Goal: Information Seeking & Learning: Learn about a topic

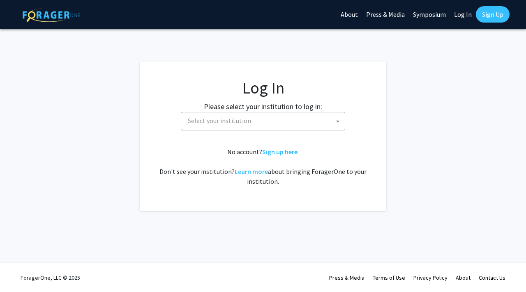
select select
click at [310, 118] on span "Select your institution" at bounding box center [264, 120] width 160 height 17
type input "u"
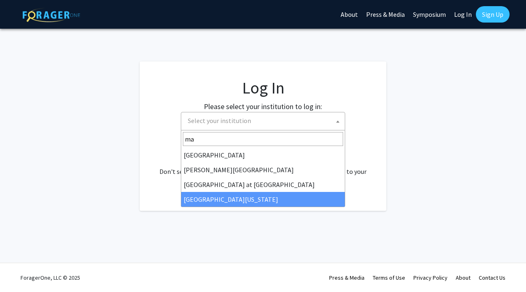
type input "ma"
select select "31"
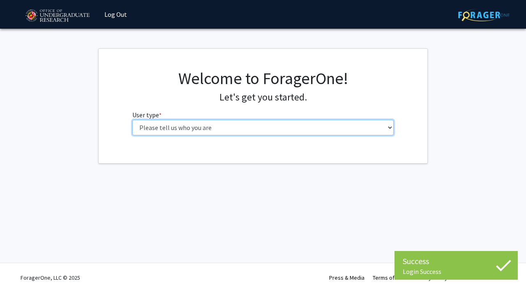
click at [202, 126] on select "Please tell us who you are Undergraduate Student Master's Student Doctoral Cand…" at bounding box center [263, 128] width 262 height 16
select select "1: undergrad"
click at [132, 120] on select "Please tell us who you are Undergraduate Student Master's Student Doctoral Cand…" at bounding box center [263, 128] width 262 height 16
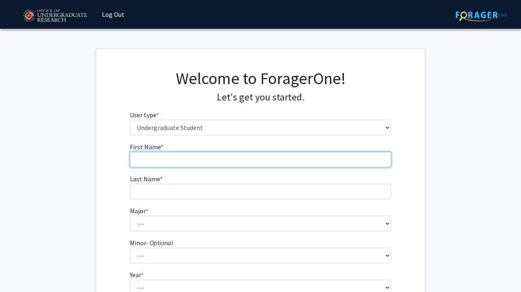
click at [194, 162] on input "First Name * required" at bounding box center [261, 160] width 262 height 16
type input "Kathlyn"
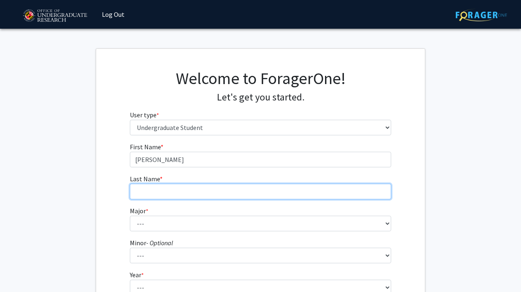
click at [147, 197] on input "Last Name * required" at bounding box center [261, 192] width 262 height 16
type input "Rodriguez"
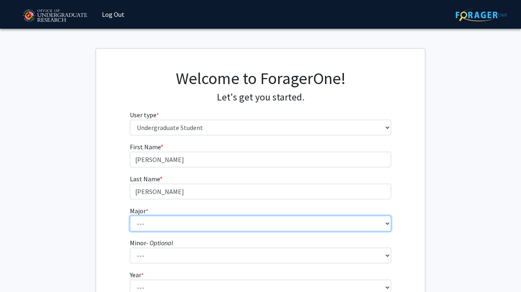
click at [145, 219] on select "--- Accounting Aerospace Engineering African American and Africana Studies Agri…" at bounding box center [261, 224] width 262 height 16
select select "83: 2384"
click at [130, 216] on select "--- Accounting Aerospace Engineering African American and Africana Studies Agri…" at bounding box center [261, 224] width 262 height 16
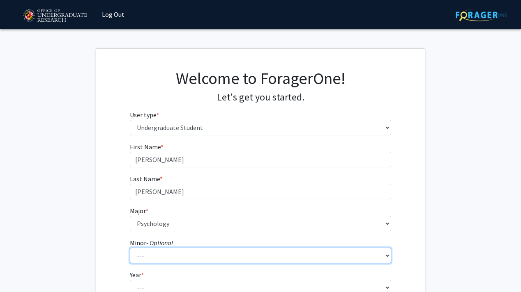
click at [162, 256] on select "--- Actuarial Mathematics Advanced Cybersecurity Experience for Students Africa…" at bounding box center [261, 256] width 262 height 16
select select "77: 1880"
click at [130, 248] on select "--- Actuarial Mathematics Advanced Cybersecurity Experience for Students Africa…" at bounding box center [261, 256] width 262 height 16
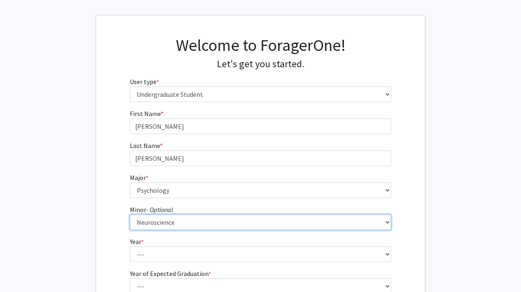
scroll to position [73, 0]
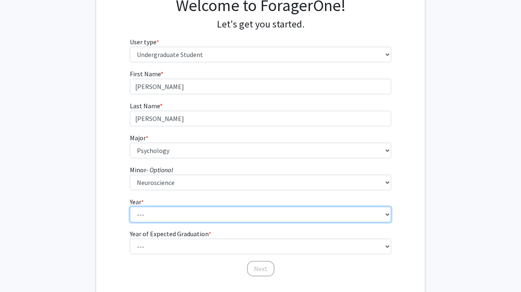
click at [161, 212] on select "--- First-year Sophomore Junior Senior Postbaccalaureate Certificate" at bounding box center [261, 215] width 262 height 16
select select "3: junior"
click at [130, 207] on select "--- First-year Sophomore Junior Senior Postbaccalaureate Certificate" at bounding box center [261, 215] width 262 height 16
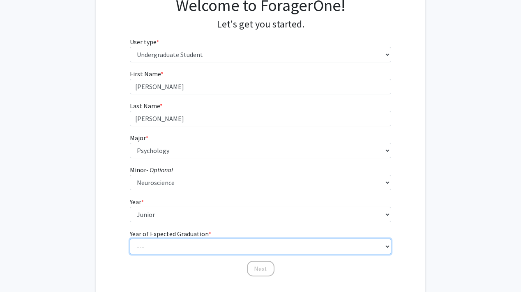
click at [170, 250] on select "--- 2025 2026 2027 2028 2029 2030 2031 2032 2033 2034" at bounding box center [261, 247] width 262 height 16
select select "3: 2027"
click at [130, 239] on select "--- 2025 2026 2027 2028 2029 2030 2031 2032 2033 2034" at bounding box center [261, 247] width 262 height 16
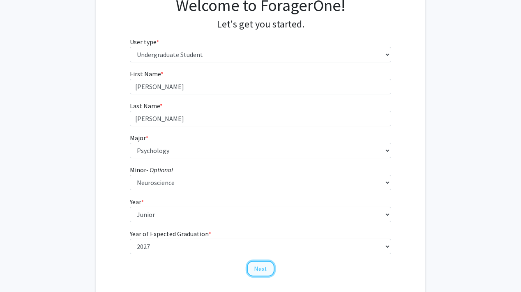
click at [264, 276] on button "Next" at bounding box center [261, 269] width 28 height 16
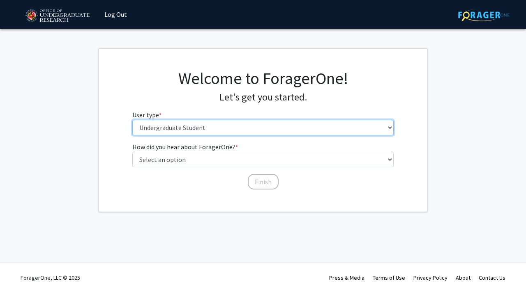
click at [257, 124] on select "Please tell us who you are Undergraduate Student Master's Student Doctoral Cand…" at bounding box center [263, 128] width 262 height 16
click at [132, 120] on select "Please tell us who you are Undergraduate Student Master's Student Doctoral Cand…" at bounding box center [263, 128] width 262 height 16
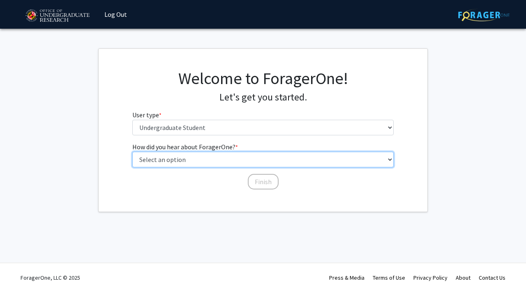
click at [247, 158] on select "Select an option Peer/student recommendation Faculty/staff recommendation Unive…" at bounding box center [263, 160] width 262 height 16
select select "3: university_website"
click at [132, 152] on select "Select an option Peer/student recommendation Faculty/staff recommendation Unive…" at bounding box center [263, 160] width 262 height 16
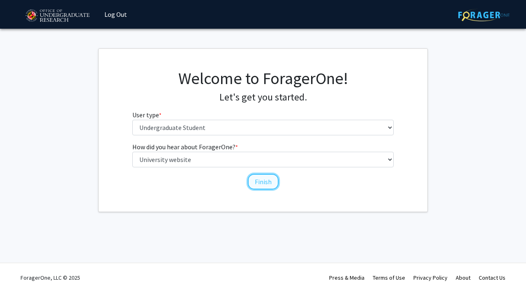
click at [257, 183] on button "Finish" at bounding box center [263, 182] width 31 height 16
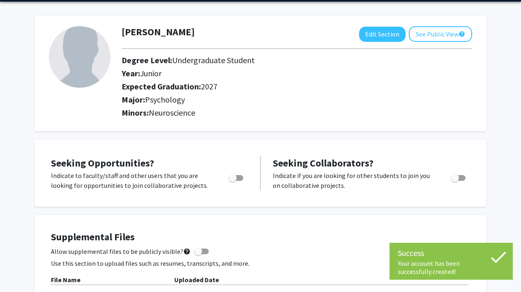
scroll to position [48, 0]
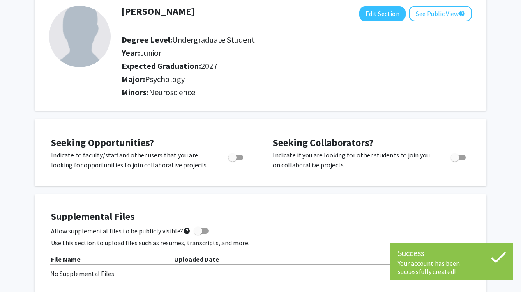
click at [247, 156] on div "Toggle" at bounding box center [236, 156] width 23 height 12
click at [242, 156] on span "Toggle" at bounding box center [235, 158] width 15 height 6
click at [232, 161] on input "Are you actively seeking opportunities?" at bounding box center [232, 161] width 0 height 0
checkbox input "true"
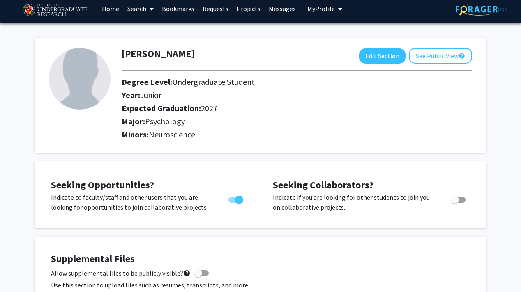
scroll to position [0, 0]
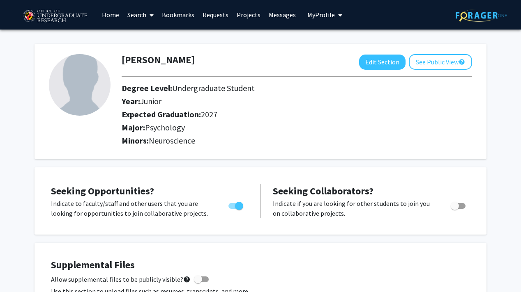
click at [152, 12] on icon at bounding box center [151, 15] width 4 height 7
click at [115, 17] on link "Home" at bounding box center [110, 14] width 25 height 29
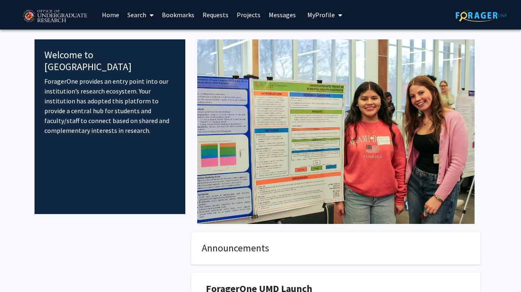
click at [319, 17] on span "My Profile" at bounding box center [321, 15] width 28 height 8
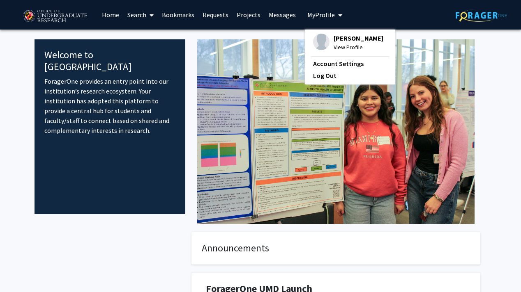
click at [141, 12] on link "Search" at bounding box center [140, 14] width 34 height 29
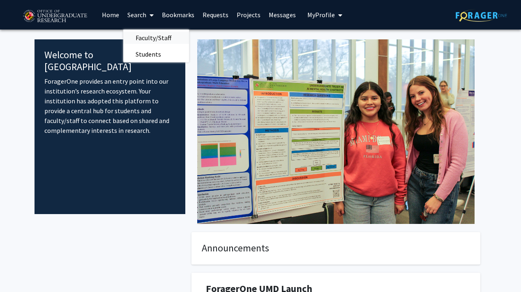
click at [152, 39] on span "Faculty/Staff" at bounding box center [153, 38] width 60 height 16
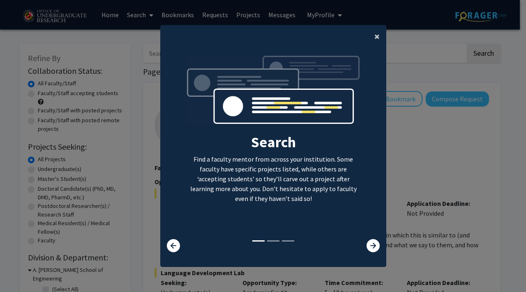
click at [370, 33] on button "×" at bounding box center [376, 36] width 18 height 23
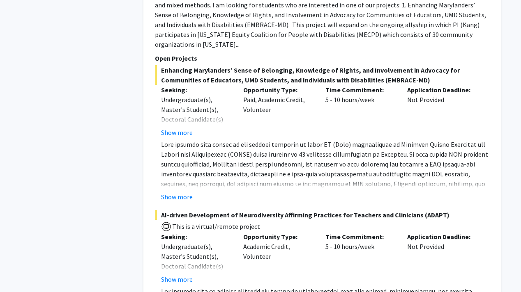
scroll to position [916, 0]
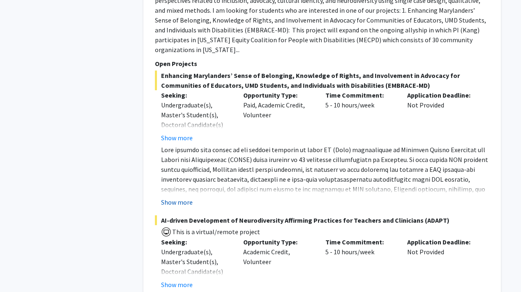
click at [183, 197] on button "Show more" at bounding box center [177, 202] width 32 height 10
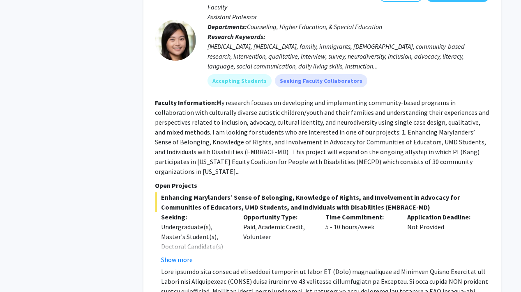
scroll to position [785, 0]
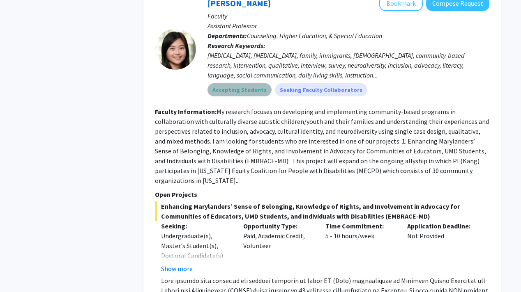
click at [242, 83] on mat-chip "Accepting Students" at bounding box center [239, 89] width 64 height 13
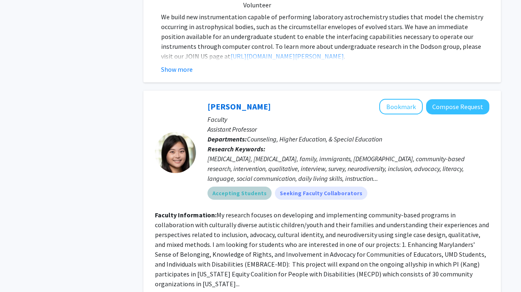
scroll to position [571, 0]
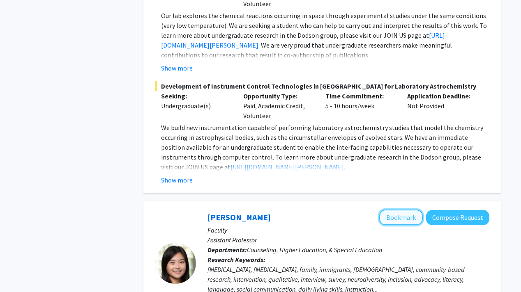
click at [402, 210] on button "Bookmark" at bounding box center [401, 218] width 44 height 16
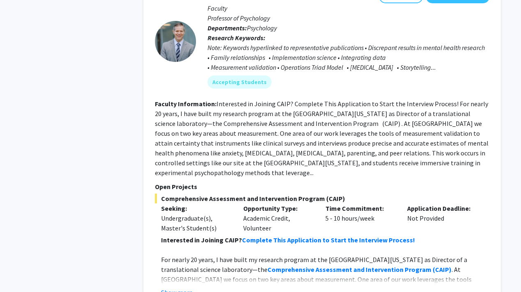
scroll to position [3065, 0]
click at [188, 287] on button "Show more" at bounding box center [177, 292] width 32 height 10
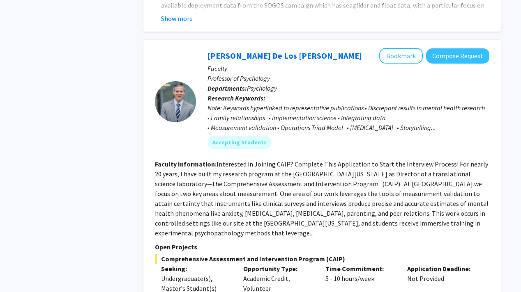
scroll to position [3003, 0]
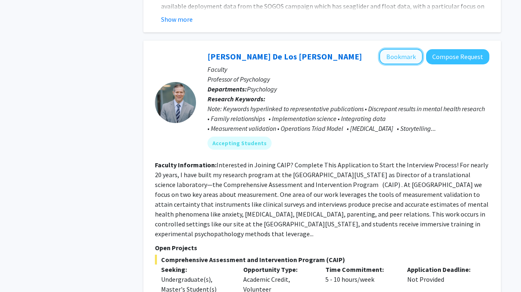
click at [403, 49] on button "Bookmark" at bounding box center [401, 57] width 44 height 16
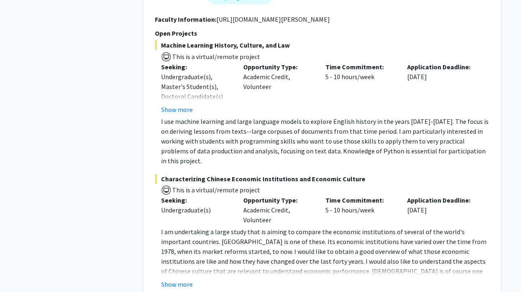
scroll to position [4082, 0]
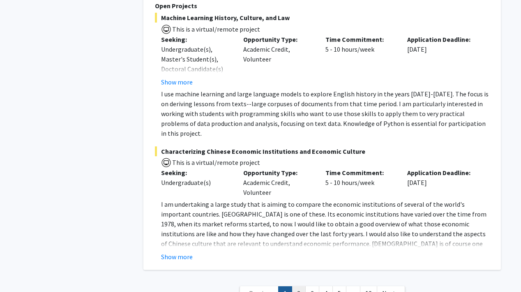
click at [298, 287] on link "2" at bounding box center [299, 294] width 14 height 14
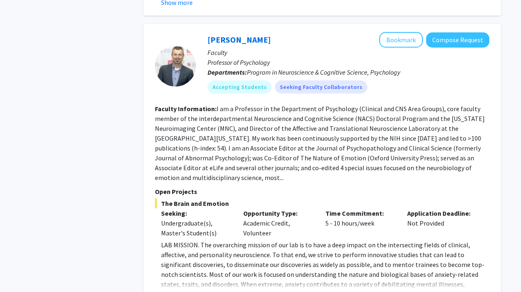
scroll to position [2822, 0]
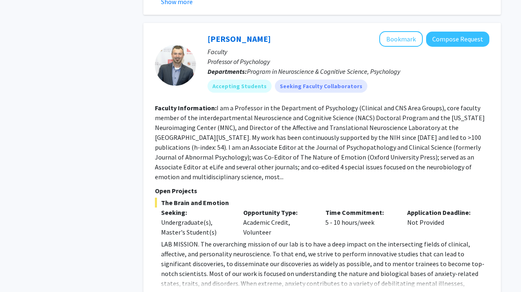
click at [471, 138] on fg-read-more "I am a Professor in the Department of Psychology (Clinical and CNS Area Groups)…" at bounding box center [320, 142] width 330 height 77
click at [473, 138] on fg-read-more "I am a Professor in the Department of Psychology (Clinical and CNS Area Groups)…" at bounding box center [320, 142] width 330 height 77
click at [188, 292] on button "Show more" at bounding box center [177, 297] width 32 height 10
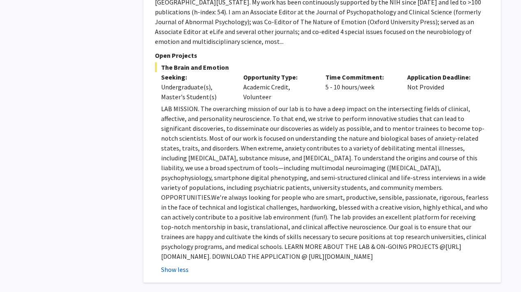
scroll to position [2959, 0]
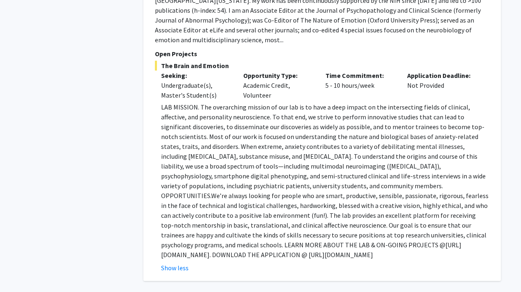
drag, startPoint x: 161, startPoint y: 218, endPoint x: 352, endPoint y: 213, distance: 191.4
click at [352, 213] on p "LAB MISSION. The overarching mission of our lab is to have a deep impact on the…" at bounding box center [325, 181] width 328 height 158
copy p "https://shackmanlab.org/positions/undergraduate_postbacras/"
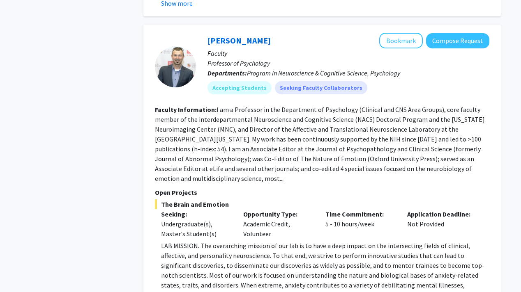
scroll to position [2809, 0]
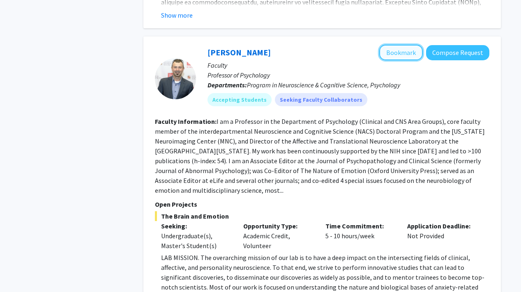
click at [396, 45] on button "Bookmark" at bounding box center [401, 53] width 44 height 16
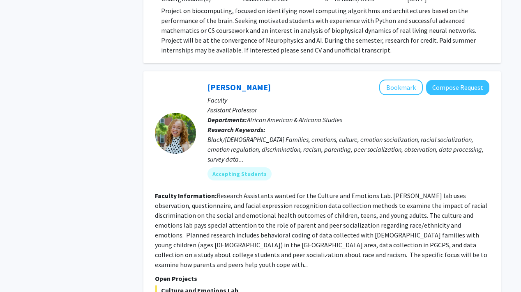
scroll to position [0, 0]
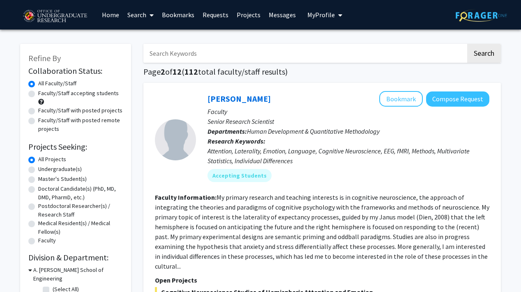
click at [71, 169] on label "Undergraduate(s)" at bounding box center [60, 169] width 44 height 9
click at [44, 169] on input "Undergraduate(s)" at bounding box center [40, 167] width 5 height 5
radio input "true"
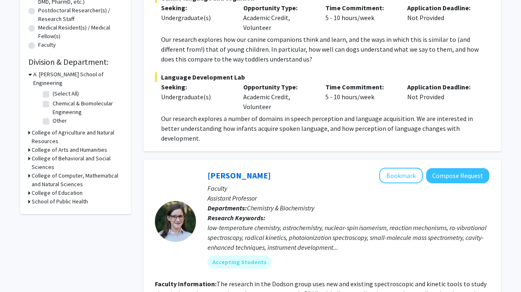
scroll to position [197, 0]
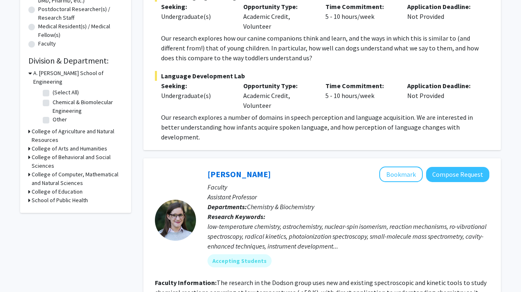
click at [71, 153] on h3 "College of Behavioral and Social Sciences" at bounding box center [77, 161] width 91 height 17
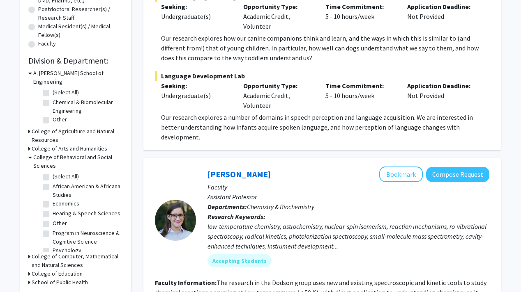
click at [64, 232] on label "Program in Neuroscience & Cognitive Science" at bounding box center [87, 237] width 68 height 17
click at [58, 232] on input "Program in Neuroscience & Cognitive Science" at bounding box center [55, 231] width 5 height 5
checkbox input "true"
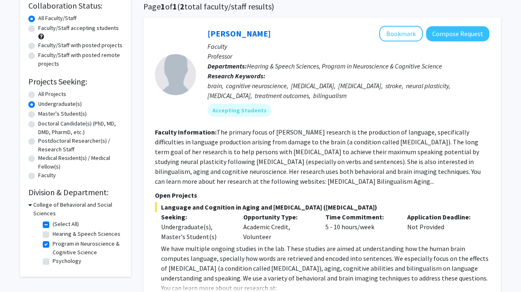
scroll to position [66, 0]
click at [69, 262] on label "Psychology" at bounding box center [67, 261] width 29 height 9
click at [58, 262] on input "Psychology" at bounding box center [55, 259] width 5 height 5
checkbox input "true"
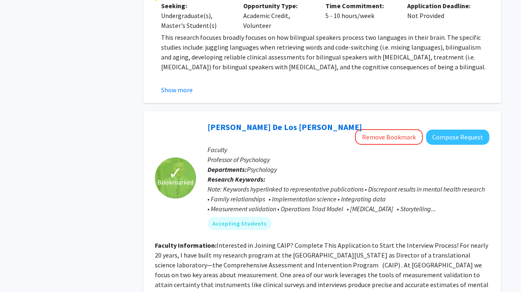
scroll to position [900, 0]
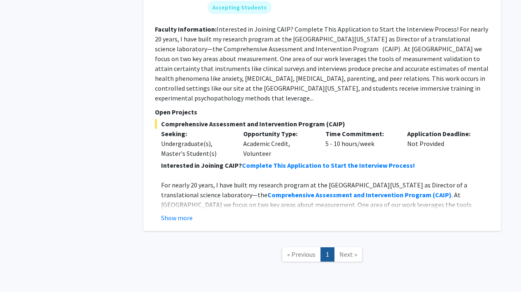
click at [344, 248] on link "Next »" at bounding box center [348, 255] width 28 height 14
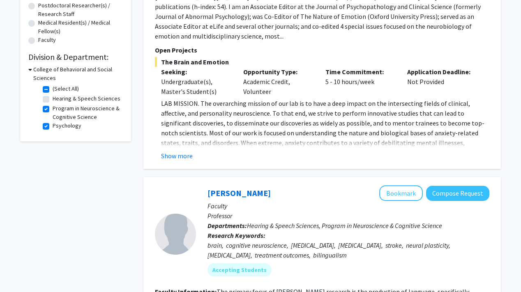
scroll to position [226, 0]
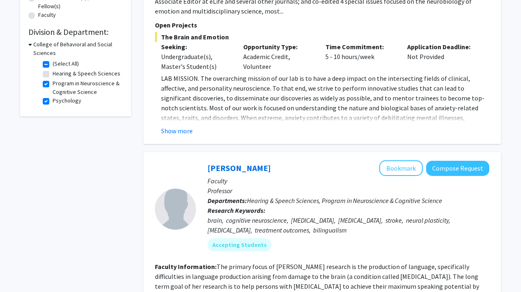
click at [53, 104] on label "Psychology" at bounding box center [67, 100] width 29 height 9
click at [53, 102] on input "Psychology" at bounding box center [55, 98] width 5 height 5
checkbox input "false"
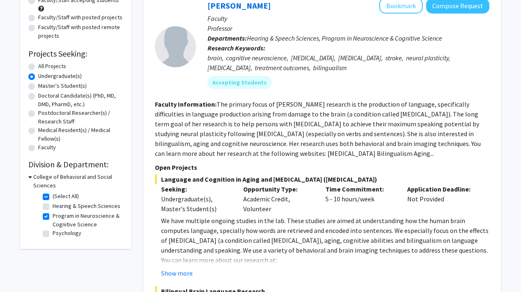
scroll to position [94, 0]
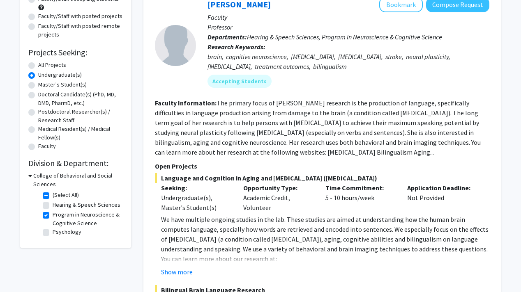
click at [49, 218] on fg-checkbox "Program in Neuroscience & Cognitive Science Program in Neuroscience & Cognitive…" at bounding box center [82, 219] width 78 height 17
click at [53, 217] on label "Program in Neuroscience & Cognitive Science" at bounding box center [87, 219] width 68 height 17
click at [53, 216] on input "Program in Neuroscience & Cognitive Science" at bounding box center [55, 213] width 5 height 5
checkbox input "false"
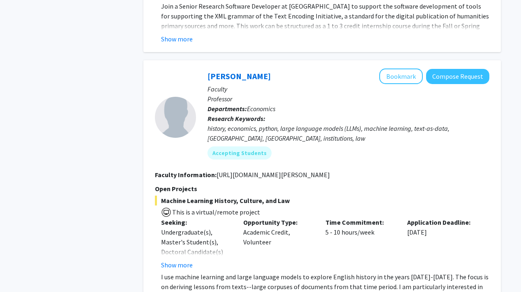
scroll to position [3875, 0]
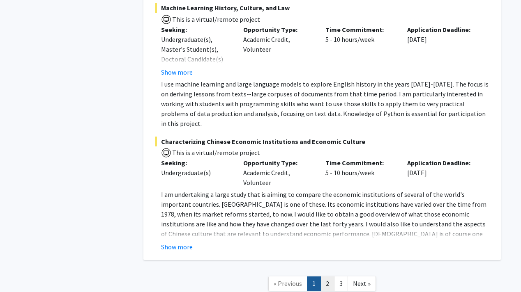
click at [326, 277] on link "2" at bounding box center [327, 284] width 14 height 14
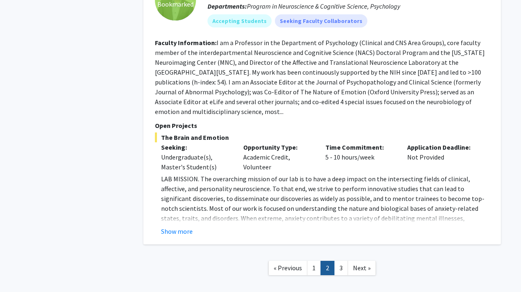
scroll to position [2891, 0]
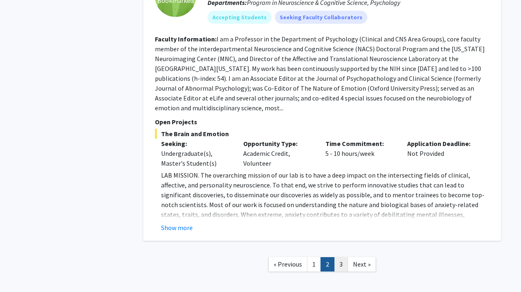
click at [337, 257] on link "3" at bounding box center [341, 264] width 14 height 14
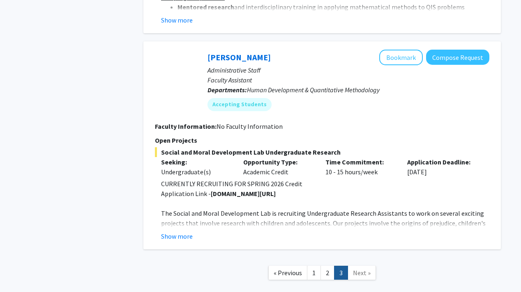
scroll to position [1272, 0]
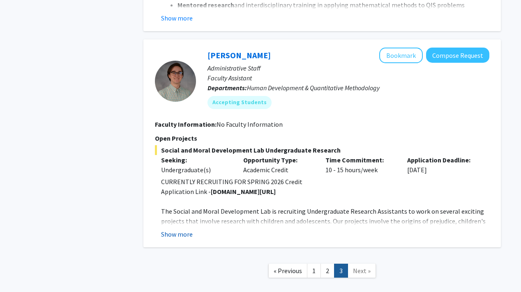
click at [187, 236] on button "Show more" at bounding box center [177, 235] width 32 height 10
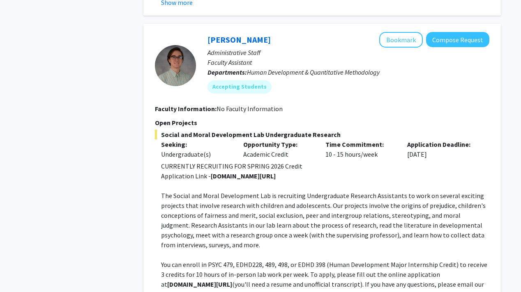
scroll to position [1283, 0]
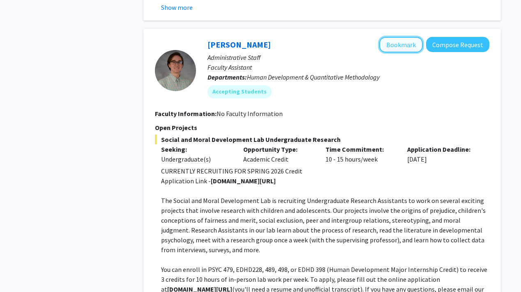
click at [399, 39] on button "Bookmark" at bounding box center [401, 45] width 44 height 16
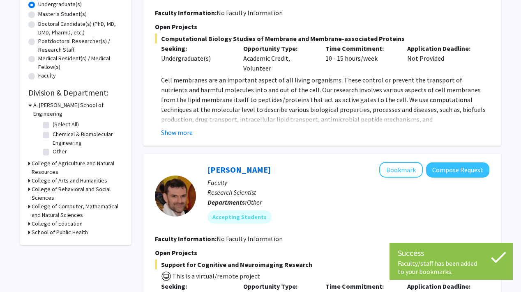
scroll to position [0, 0]
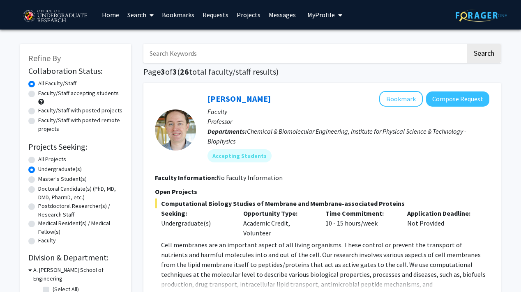
click at [172, 12] on link "Bookmarks" at bounding box center [178, 14] width 41 height 29
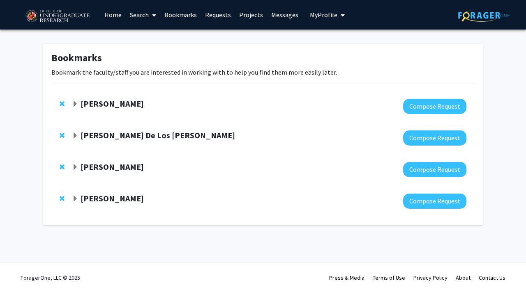
click at [78, 104] on span "Expand Veronica Kang Bookmark" at bounding box center [75, 104] width 7 height 7
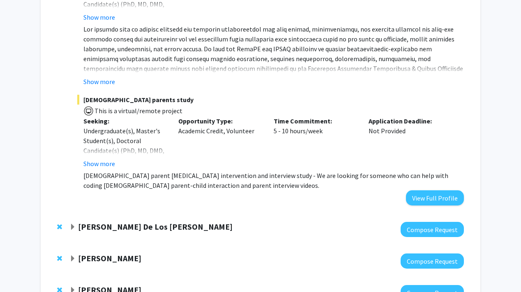
scroll to position [491, 0]
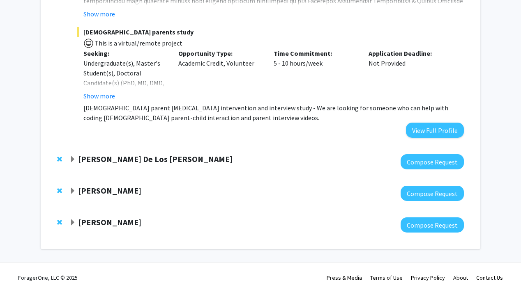
click at [92, 161] on strong "Andres De Los Reyes" at bounding box center [155, 159] width 154 height 10
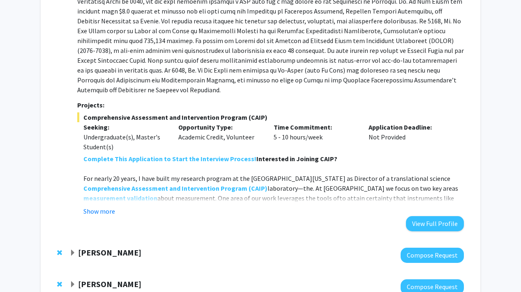
scroll to position [800, 0]
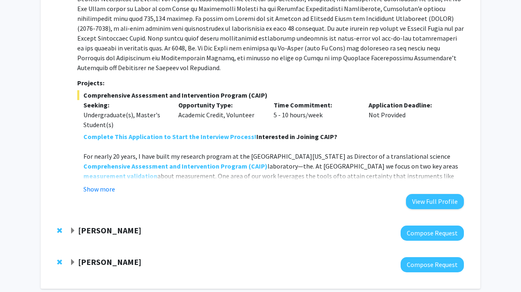
click at [96, 225] on strong "Alexander Shackman" at bounding box center [109, 230] width 63 height 10
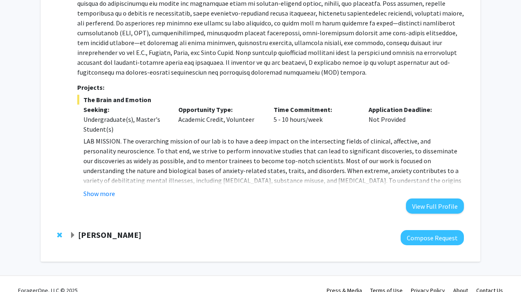
scroll to position [1169, 0]
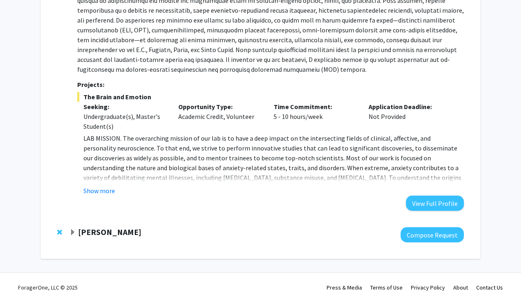
click at [106, 227] on strong "Nathaniel Pearl" at bounding box center [109, 232] width 63 height 10
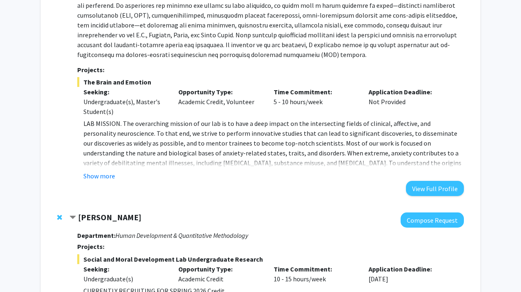
scroll to position [1305, 0]
